Goal: Information Seeking & Learning: Learn about a topic

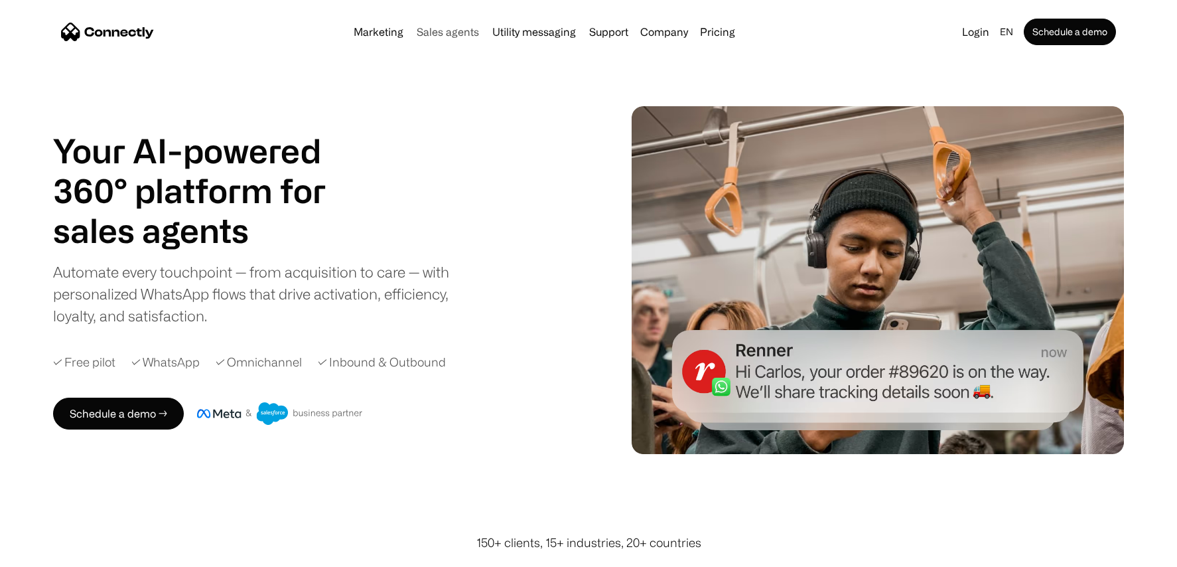
scroll to position [1, 0]
click at [457, 30] on link "Sales agents" at bounding box center [447, 32] width 73 height 11
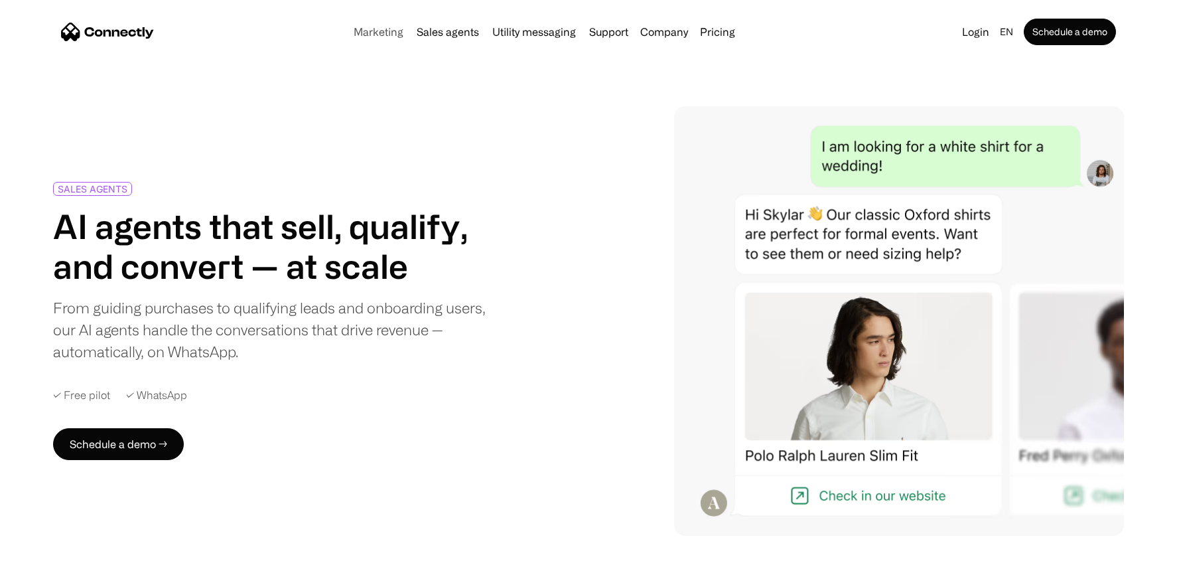
click at [376, 33] on link "Marketing" at bounding box center [378, 32] width 60 height 11
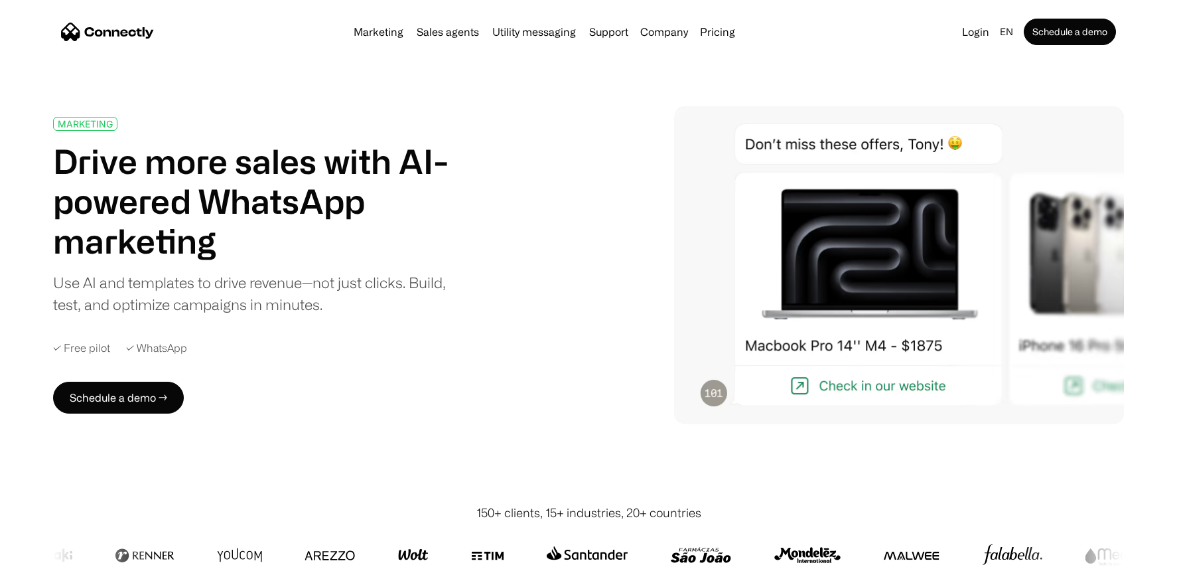
click at [415, 127] on div "MARKETING Drive more sales with AI-powered WhatsApp marketing Use AI and templa…" at bounding box center [258, 216] width 410 height 198
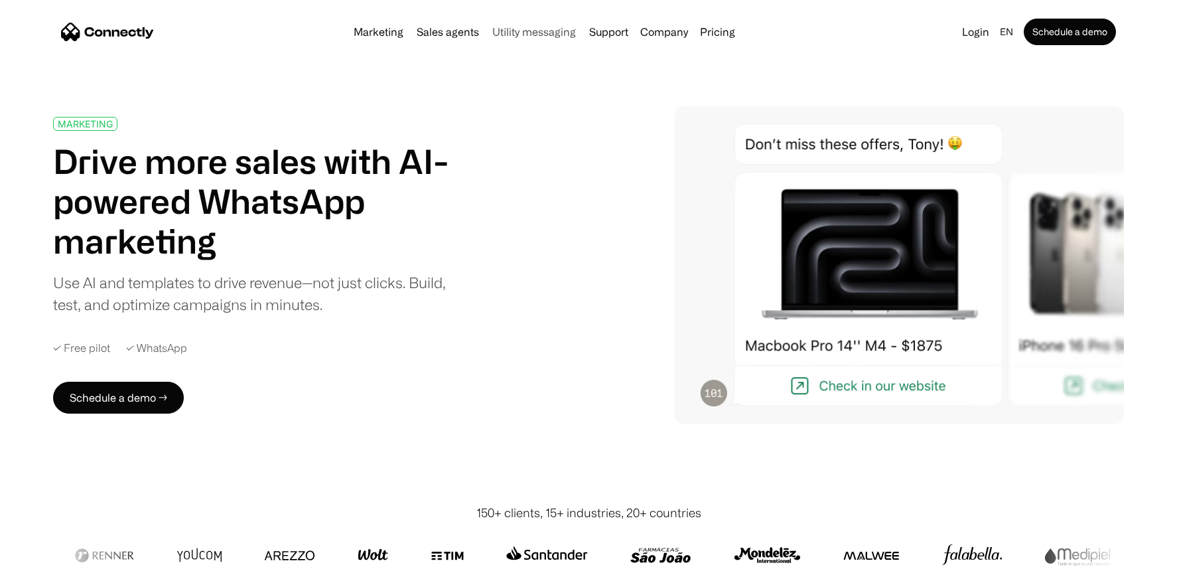
click at [545, 31] on link "Utility messaging" at bounding box center [534, 32] width 94 height 11
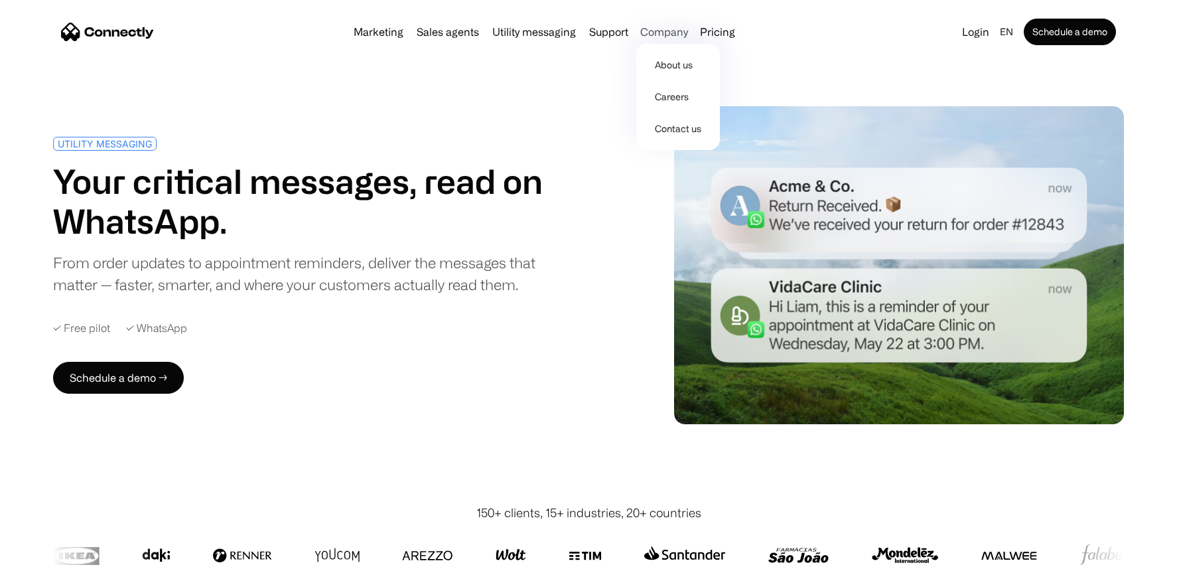
click at [669, 33] on div "Company" at bounding box center [664, 32] width 48 height 19
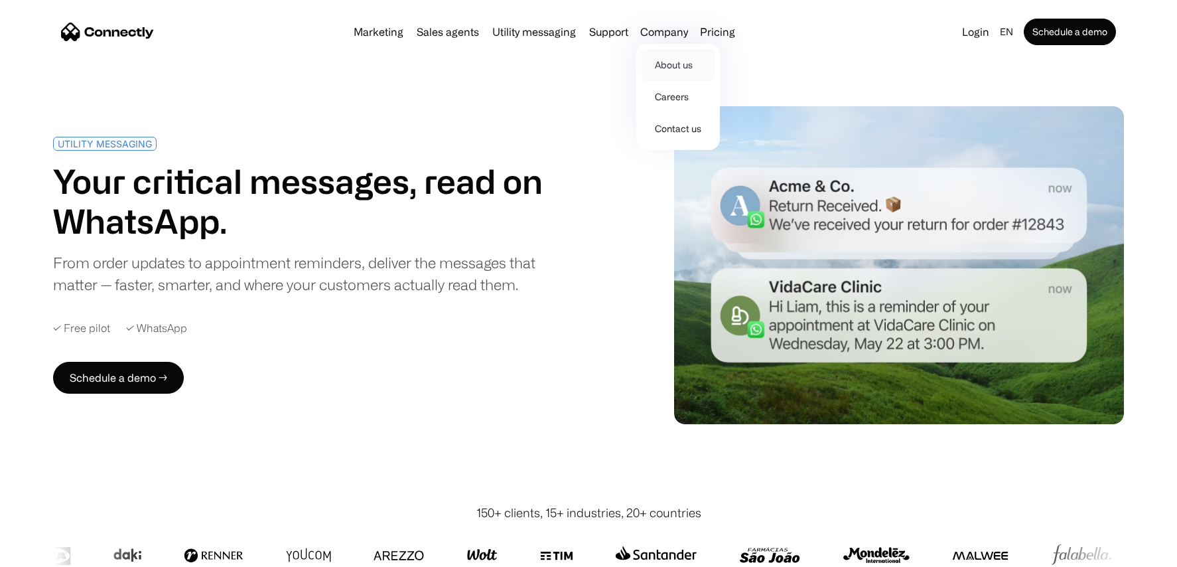
click at [673, 66] on link "About us" at bounding box center [678, 65] width 73 height 32
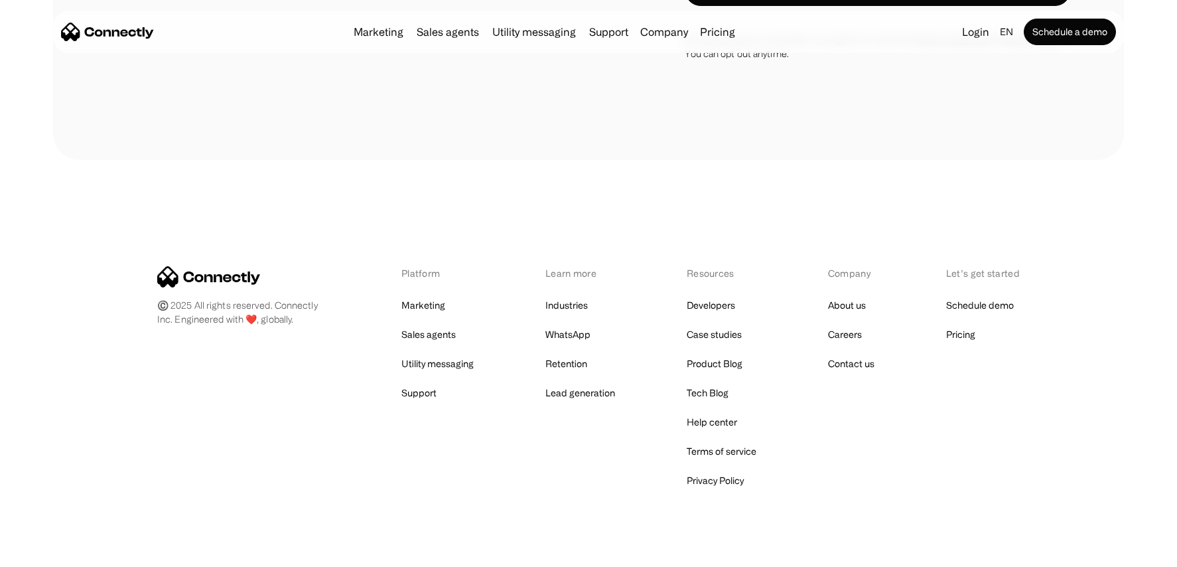
scroll to position [1915, 0]
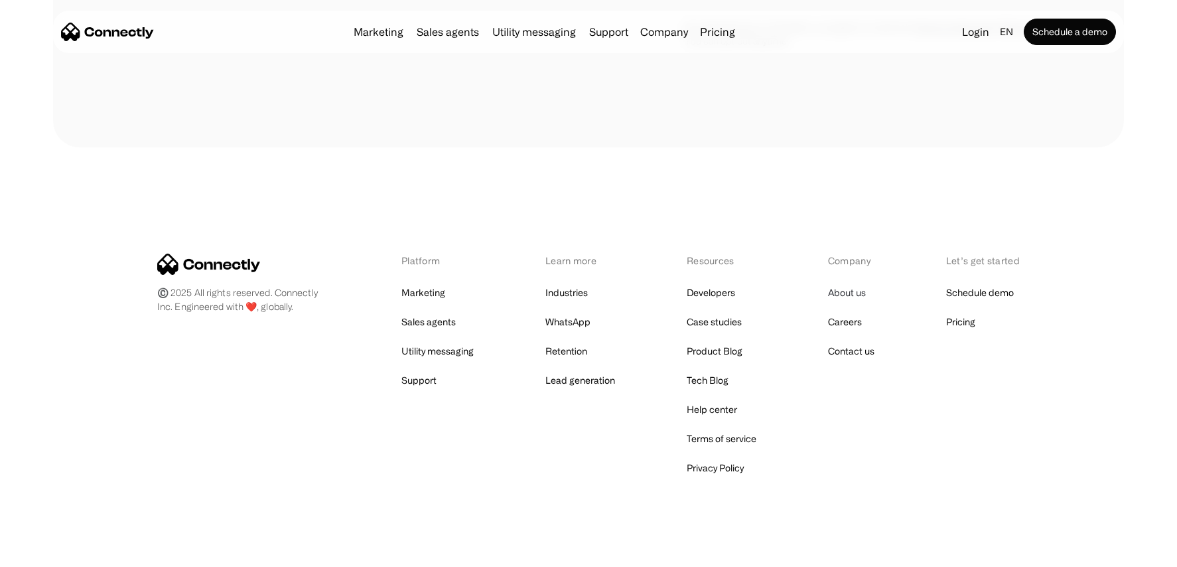
click at [845, 295] on link "About us" at bounding box center [847, 292] width 38 height 19
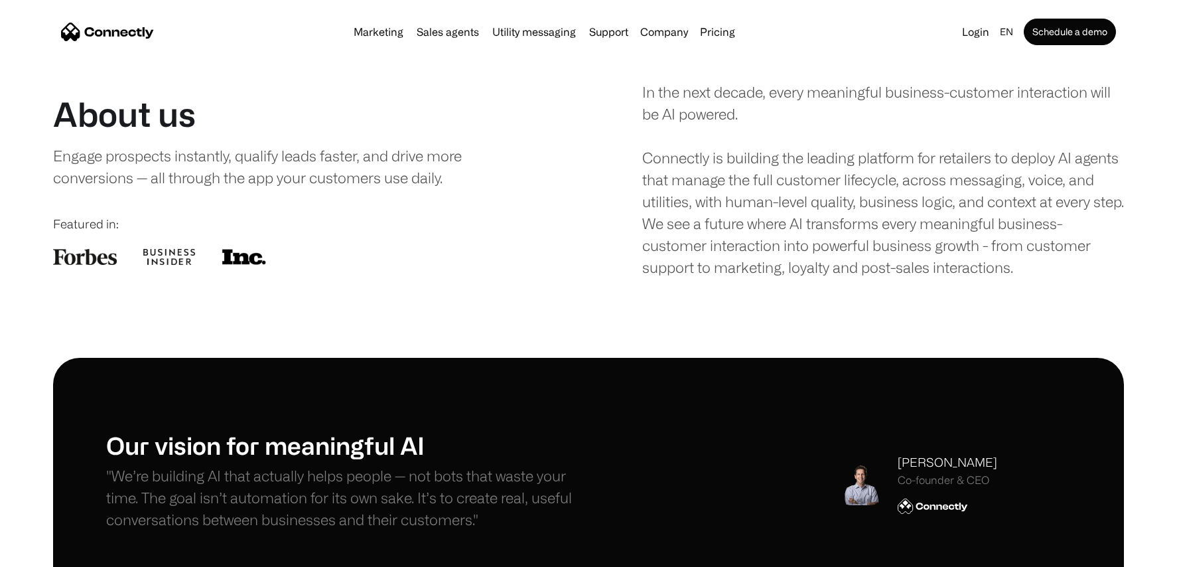
scroll to position [200, 0]
